Goal: Task Accomplishment & Management: Manage account settings

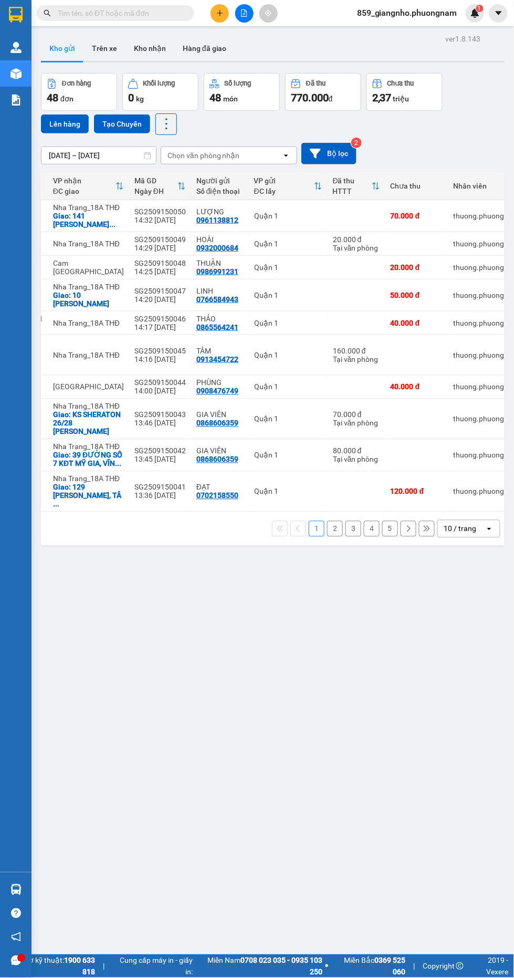
scroll to position [0, 174]
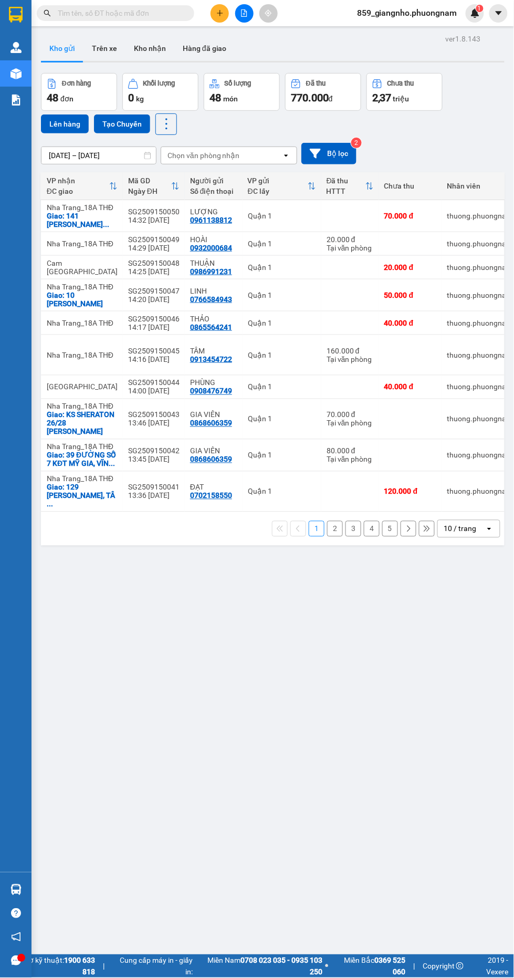
click at [411, 15] on span "859_giangnho.phuongnam" at bounding box center [407, 12] width 117 height 13
click at [405, 33] on span "Đăng xuất" at bounding box center [413, 33] width 94 height 12
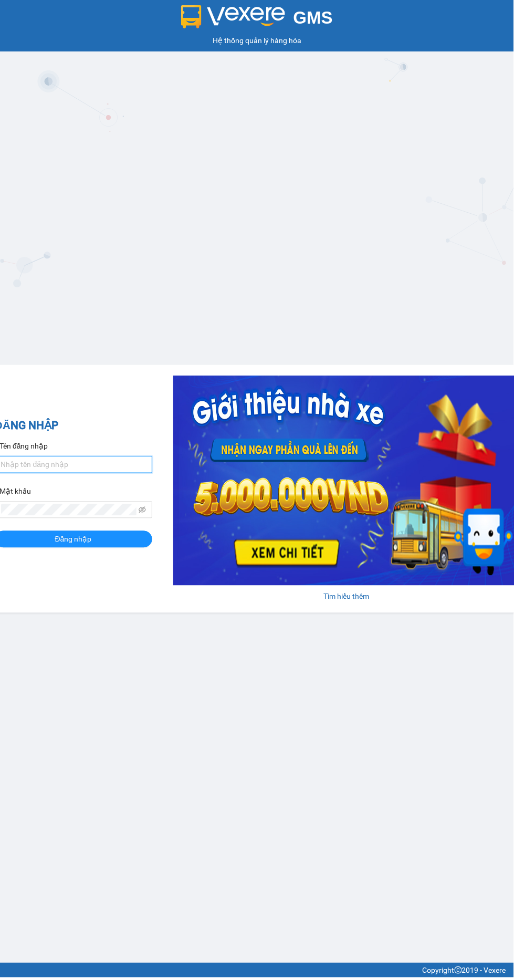
click at [103, 467] on input "Tên đăng nhập" at bounding box center [74, 464] width 158 height 17
type input "giangnho.phuongnam"
click at [0, 531] on button "Đăng nhập" at bounding box center [74, 539] width 158 height 17
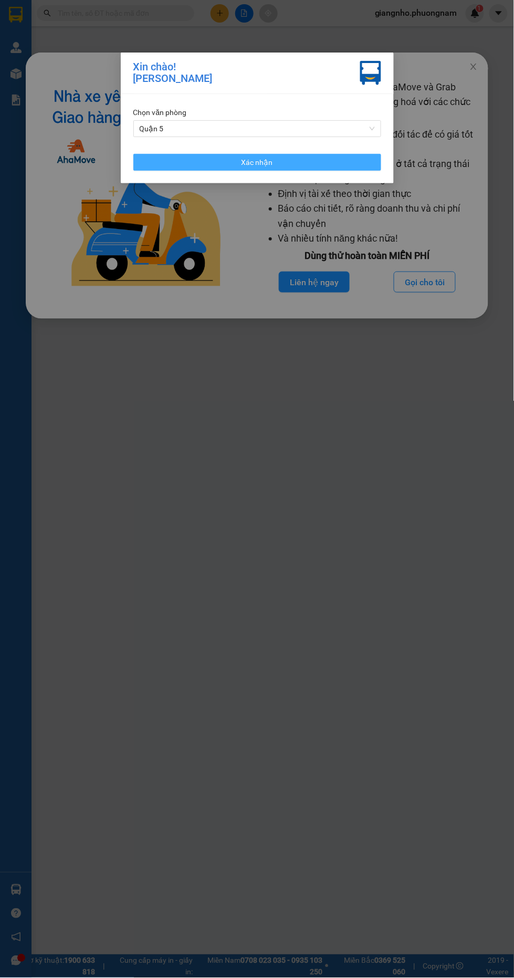
click at [183, 157] on button "Xác nhận" at bounding box center [257, 162] width 248 height 17
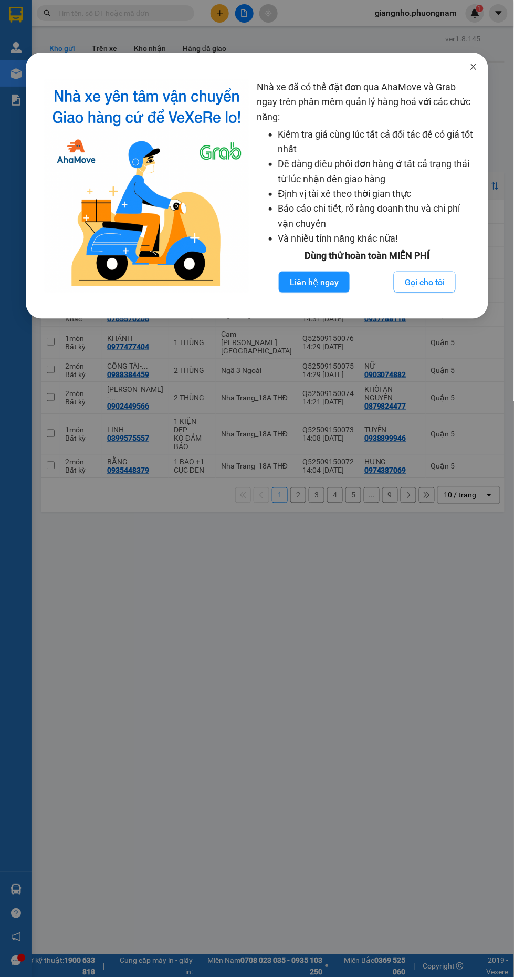
click at [474, 67] on icon "close" at bounding box center [473, 67] width 6 height 6
